Goal: Use online tool/utility: Use online tool/utility

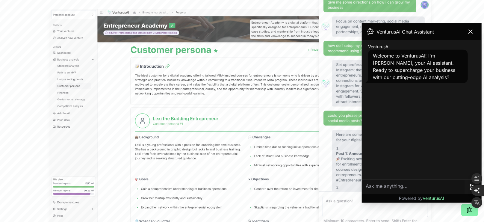
scroll to position [189, 0]
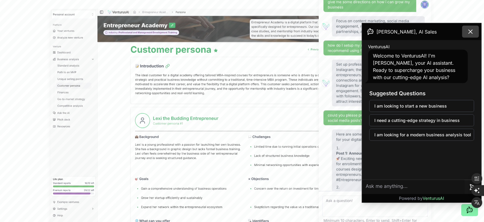
click at [469, 31] on icon at bounding box center [470, 32] width 4 height 4
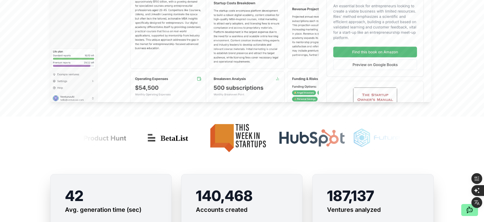
scroll to position [0, 0]
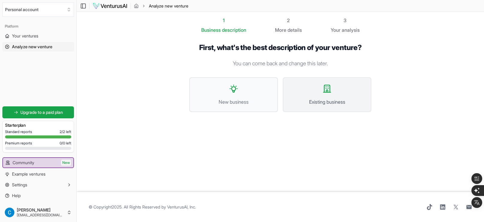
click at [310, 98] on span "Existing business" at bounding box center [326, 101] width 75 height 7
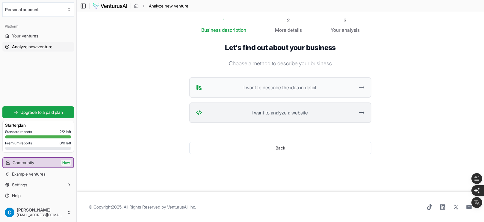
click at [283, 110] on span "I want to analyze a website" at bounding box center [279, 112] width 150 height 7
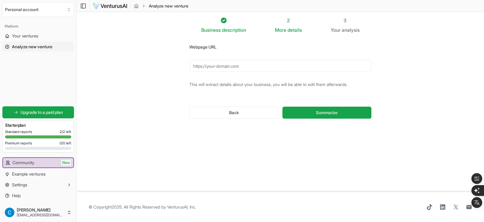
click at [233, 66] on input "Webpage URL" at bounding box center [280, 66] width 182 height 12
paste input "[URL][DOMAIN_NAME]"
click at [228, 66] on input "[URL][DOMAIN_NAME]" at bounding box center [280, 66] width 182 height 12
click at [228, 66] on input "https://careers.foodtravelexperts.com/" at bounding box center [280, 66] width 182 height 12
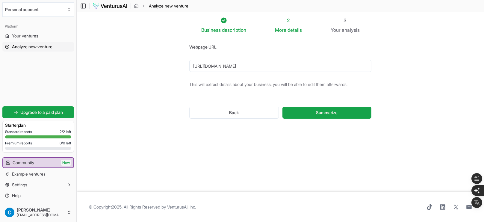
paste input "content/SSP-Norway/?locale=no_NO"
type input "https://careers.foodtravelexperts.com/content/SSP-Norway/?locale=no_NO"
click at [266, 68] on input "https://careers.foodtravelexperts.com/content/SSP-Norway/?locale=no_NO" at bounding box center [280, 66] width 182 height 12
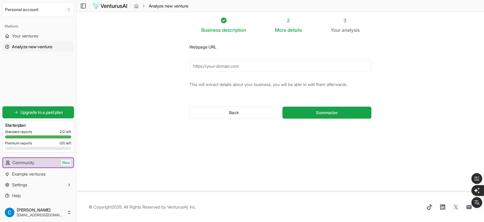
paste input "https://careers.foodtravelexperts.com/content/SSP-Norway/?locale=no_NO"
click at [273, 66] on input "https://careers.foodtravelexperts.com/content/SSP-Norway/?locale=no_NO" at bounding box center [280, 66] width 182 height 12
paste input "www.foodtravelexperts.com/our-markets/europe/norway/"
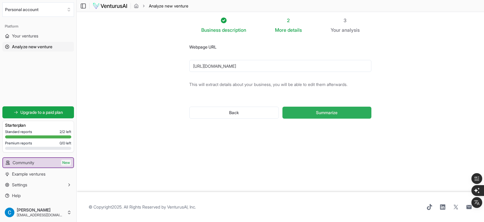
type input "https://www.foodtravelexperts.com/our-markets/europe/norway/"
click at [330, 117] on button "Summarize" at bounding box center [326, 113] width 89 height 12
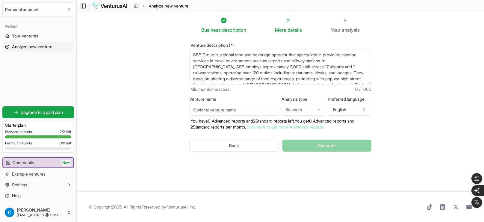
click at [307, 146] on div "Back Generate" at bounding box center [280, 145] width 182 height 31
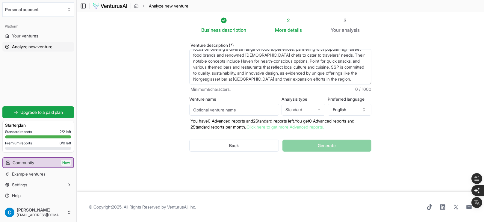
click at [318, 136] on div "Back Generate" at bounding box center [280, 145] width 182 height 31
